Goal: Communication & Community: Connect with others

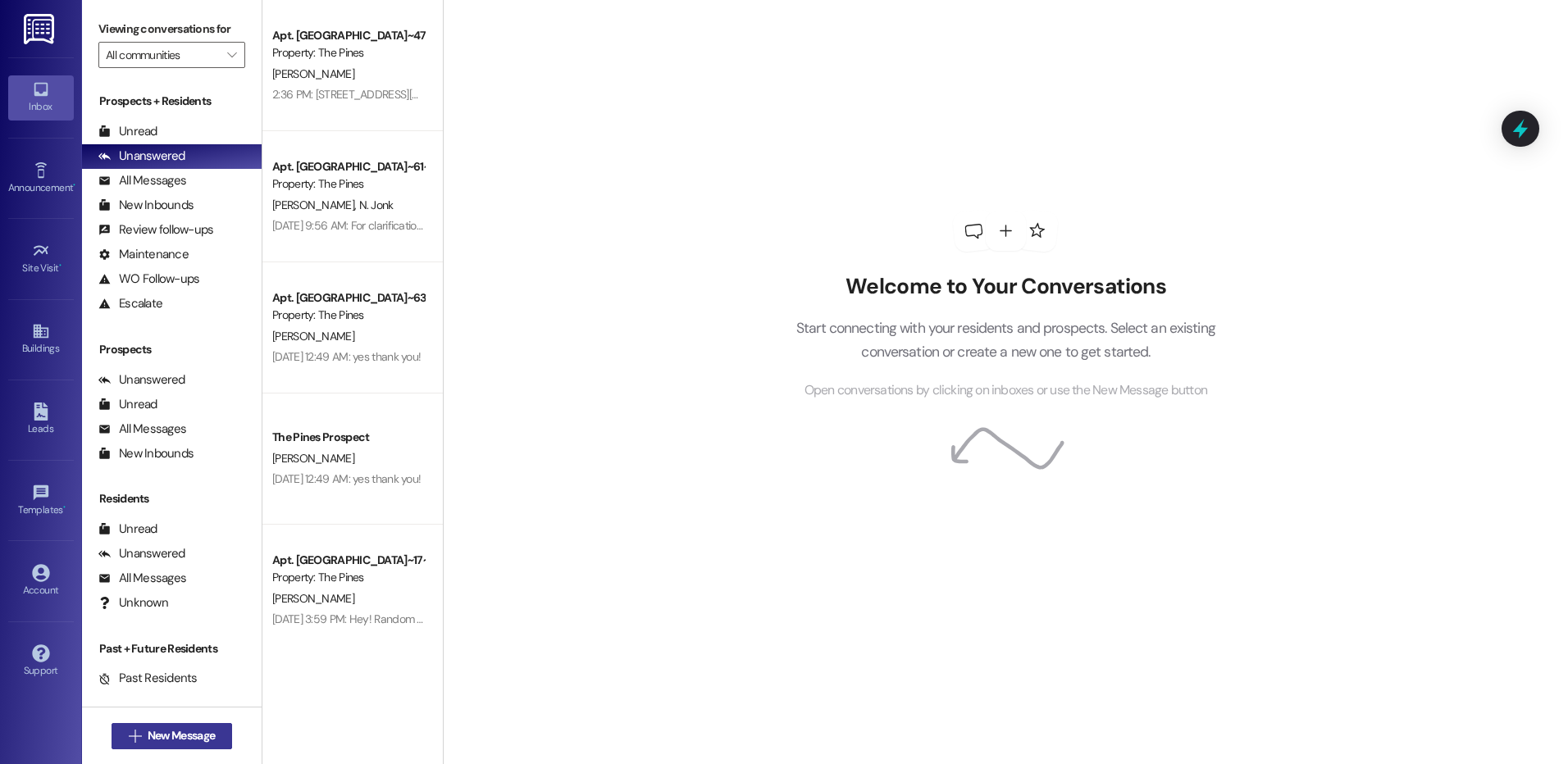
click at [154, 735] on span "New Message" at bounding box center [181, 736] width 67 height 17
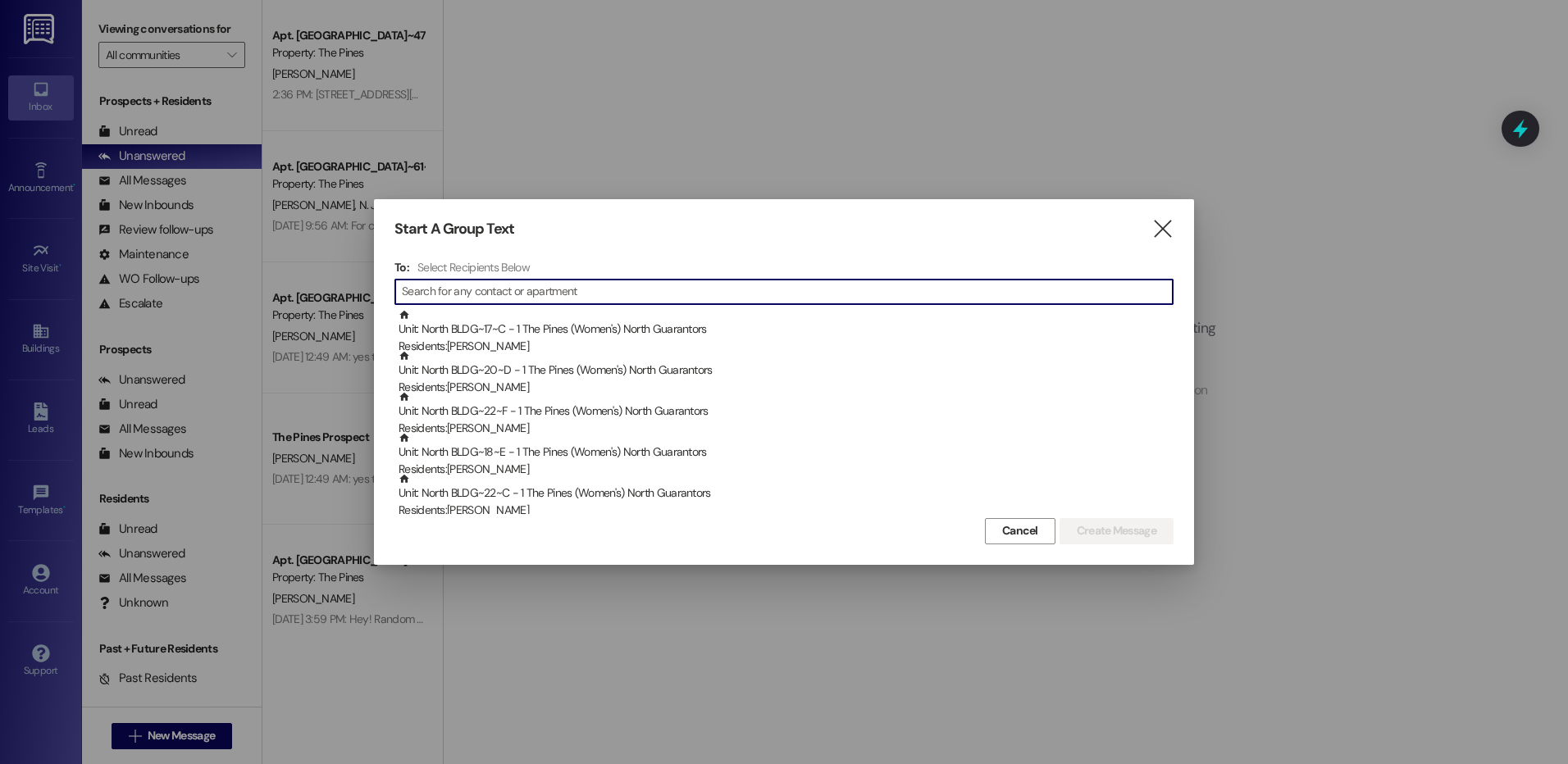
click at [482, 293] on input at bounding box center [787, 291] width 771 height 23
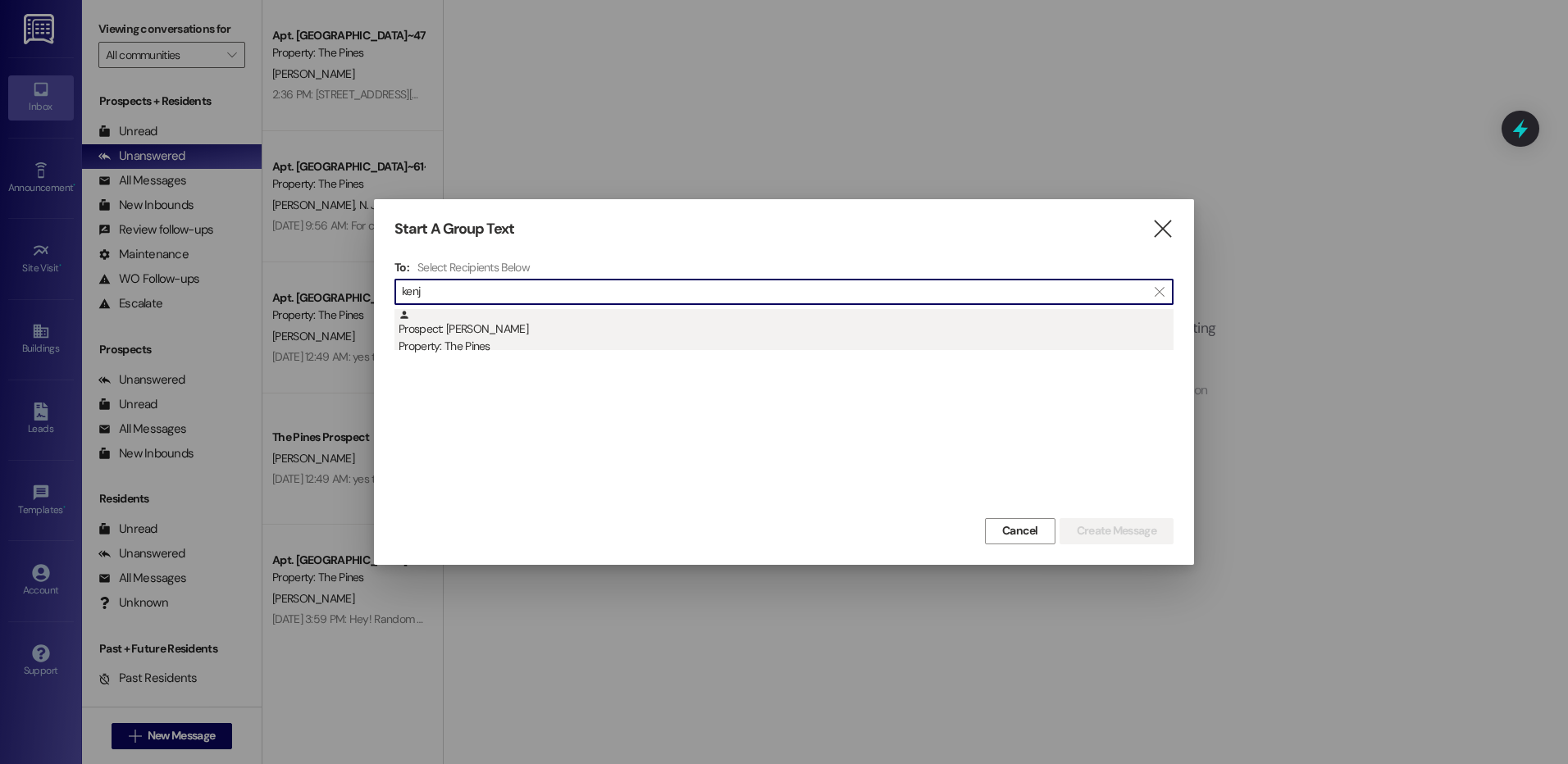
type input "kenj"
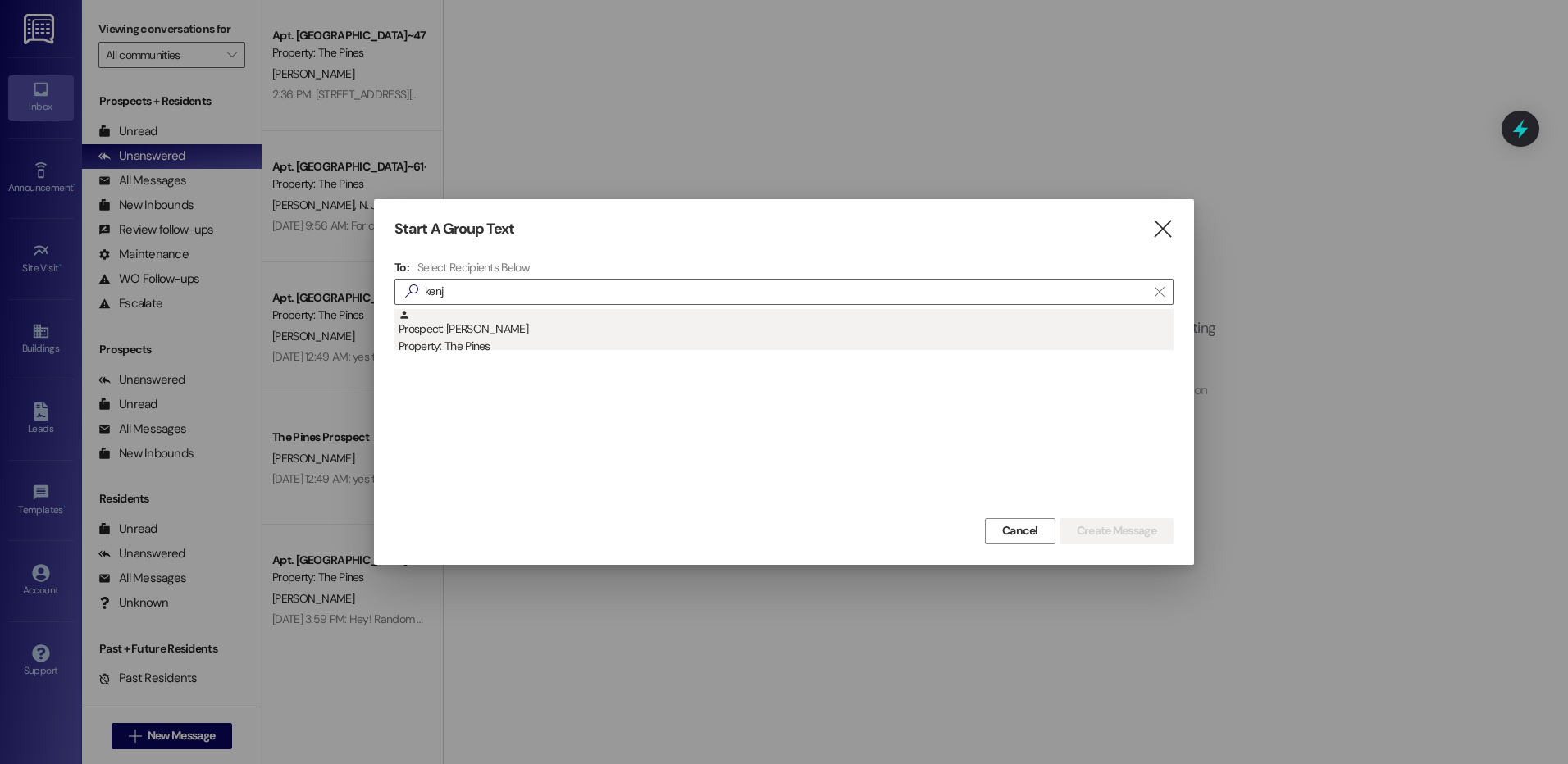
click at [489, 351] on div "Property: The Pines" at bounding box center [786, 346] width 775 height 17
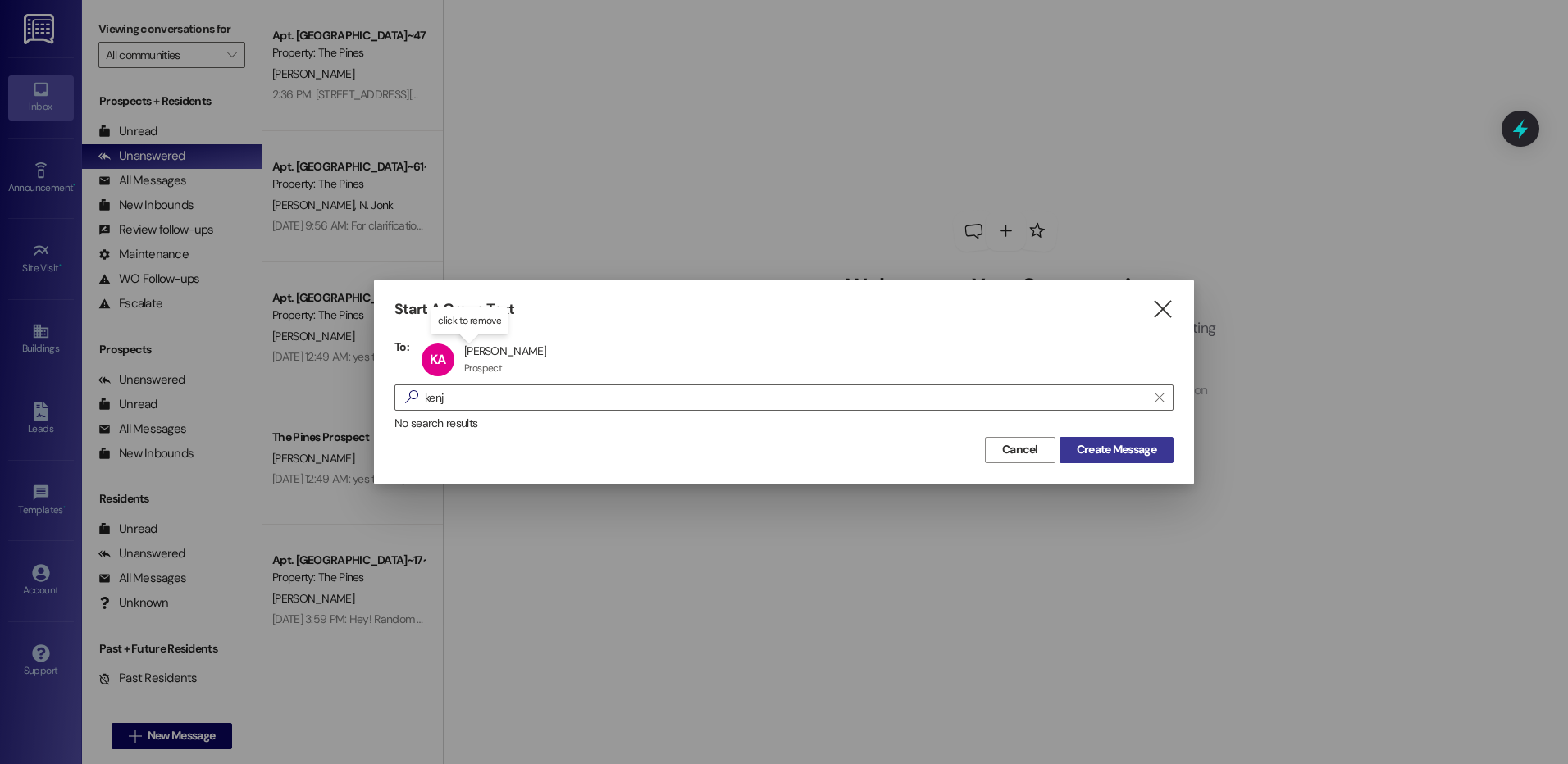
click at [1148, 454] on span "Create Message" at bounding box center [1117, 449] width 80 height 17
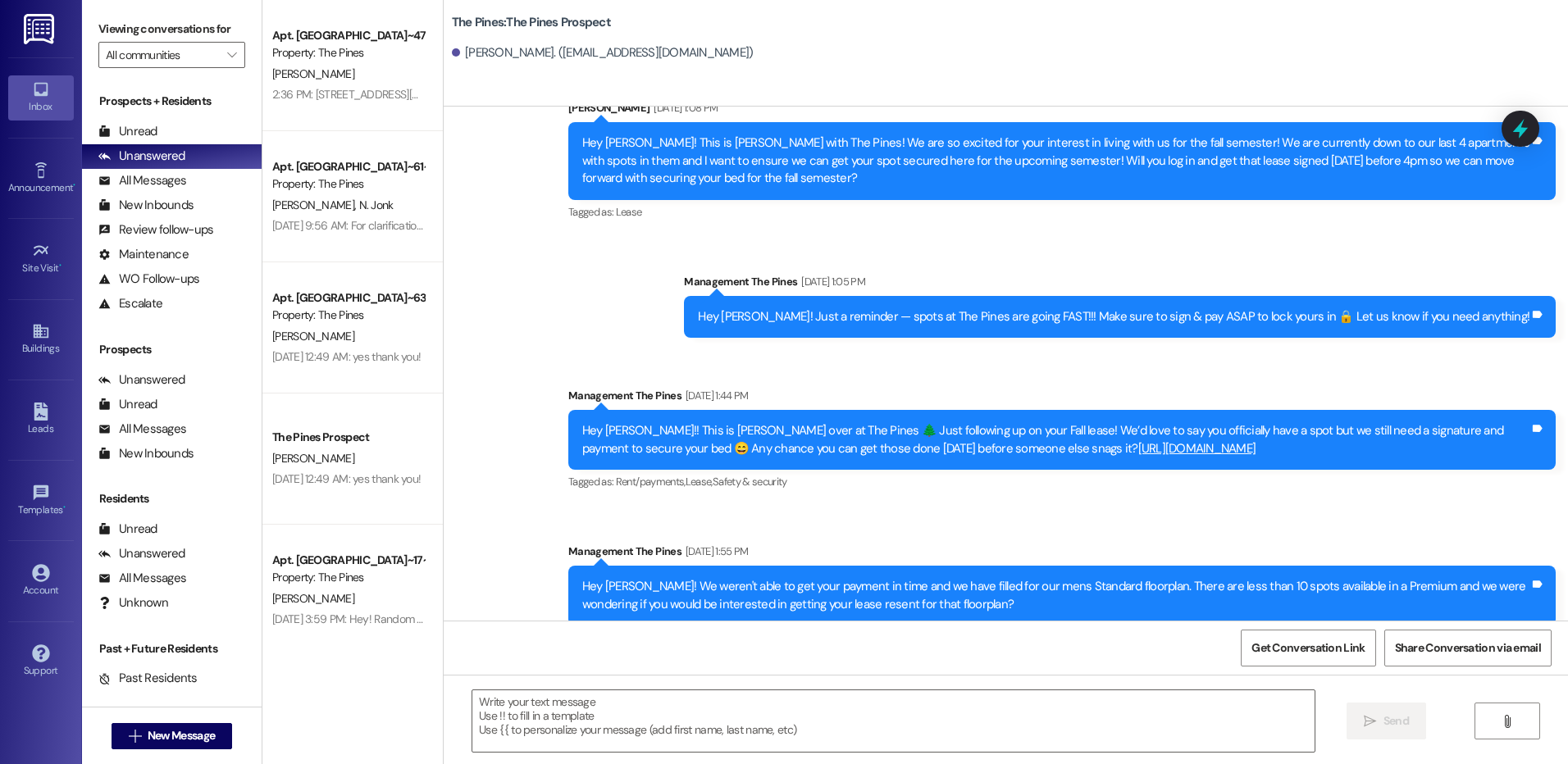
scroll to position [1305, 0]
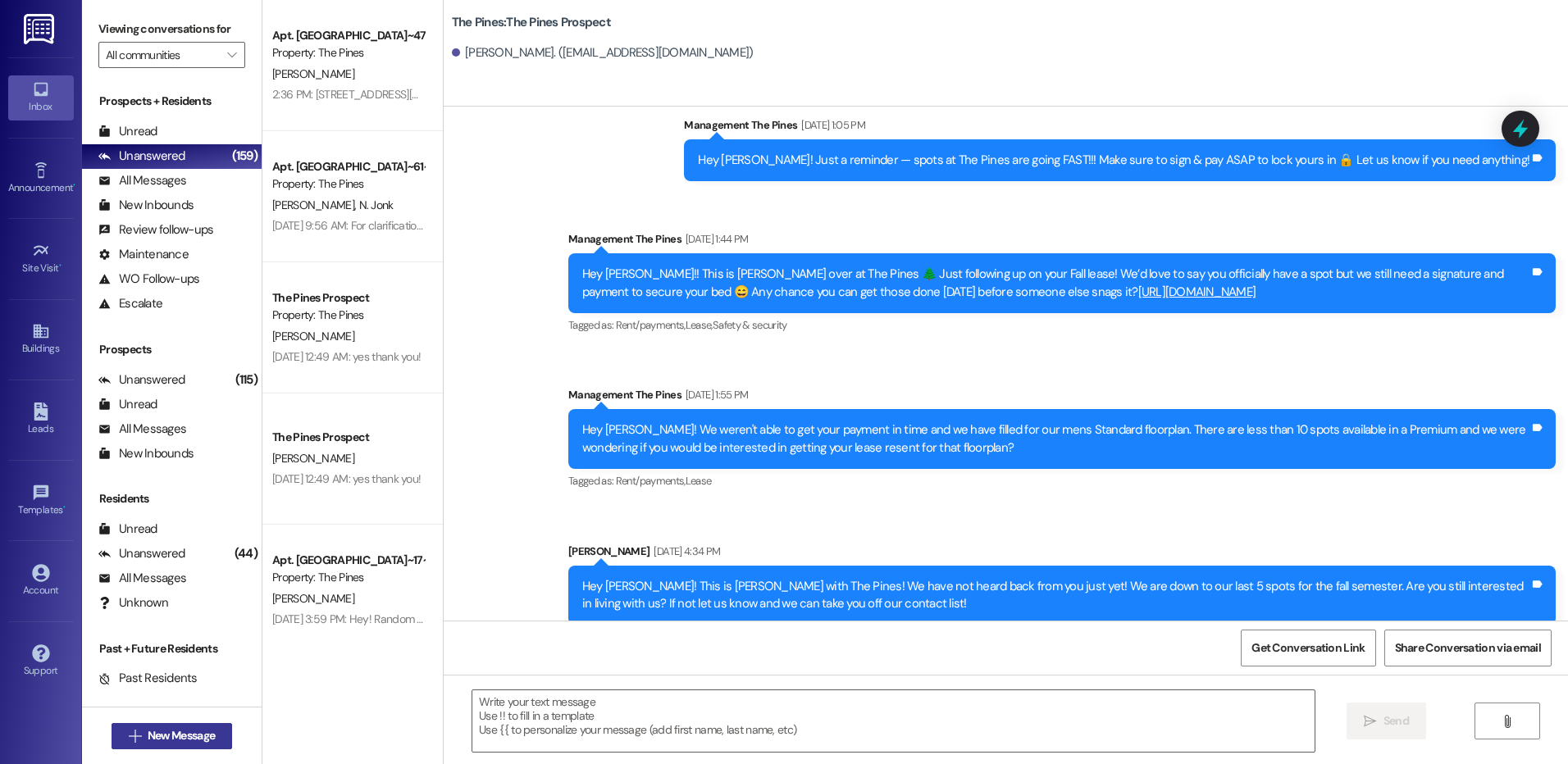
click at [148, 741] on span "New Message" at bounding box center [181, 736] width 67 height 17
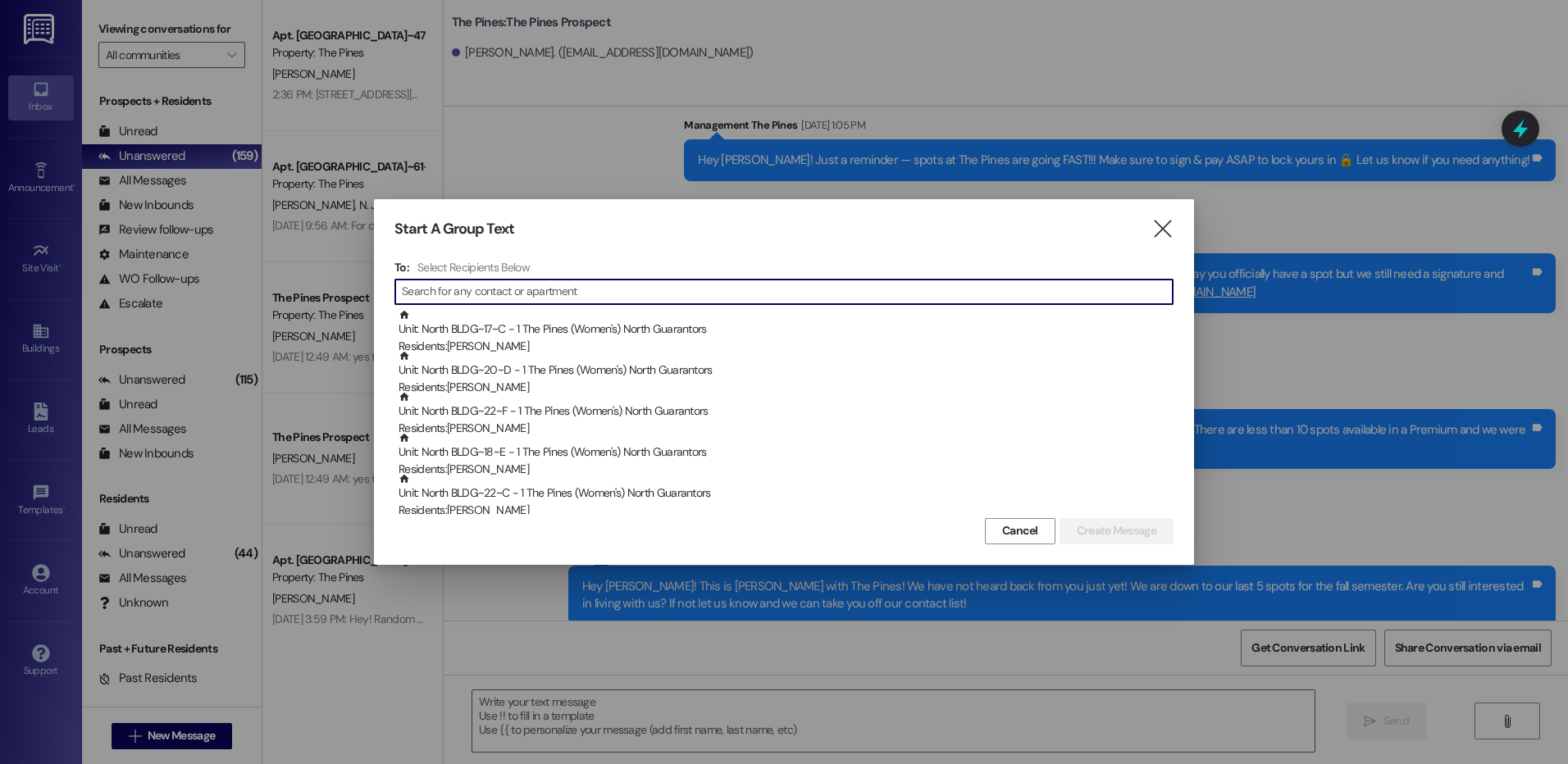
click at [451, 296] on input at bounding box center [787, 291] width 771 height 23
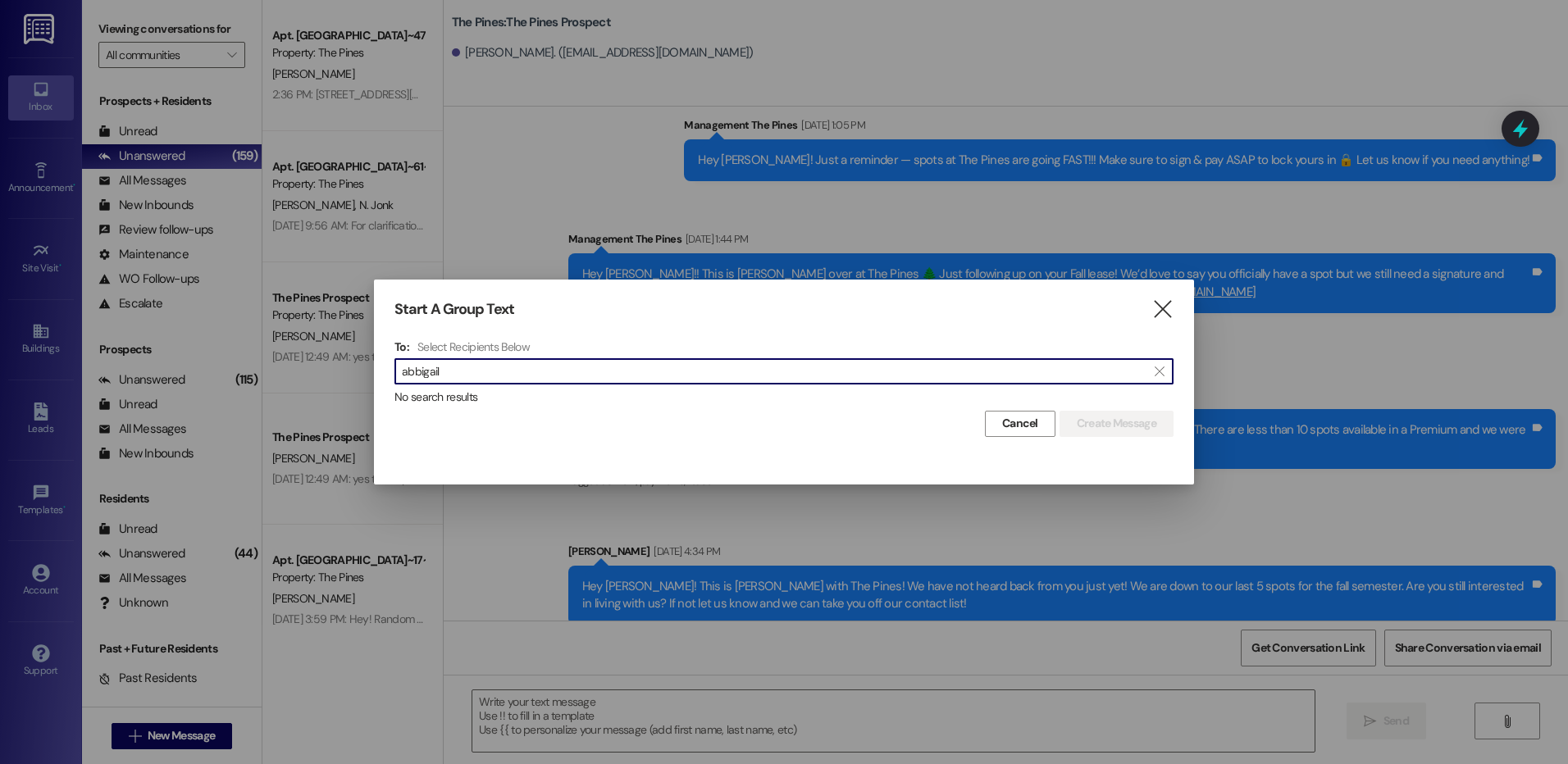
click at [489, 373] on input "abbigail" at bounding box center [774, 371] width 744 height 23
click at [489, 372] on input "abbigail" at bounding box center [774, 371] width 744 height 23
type input "[PERSON_NAME]"
click at [1159, 314] on icon "" at bounding box center [1162, 309] width 22 height 17
